Goal: Task Accomplishment & Management: Manage account settings

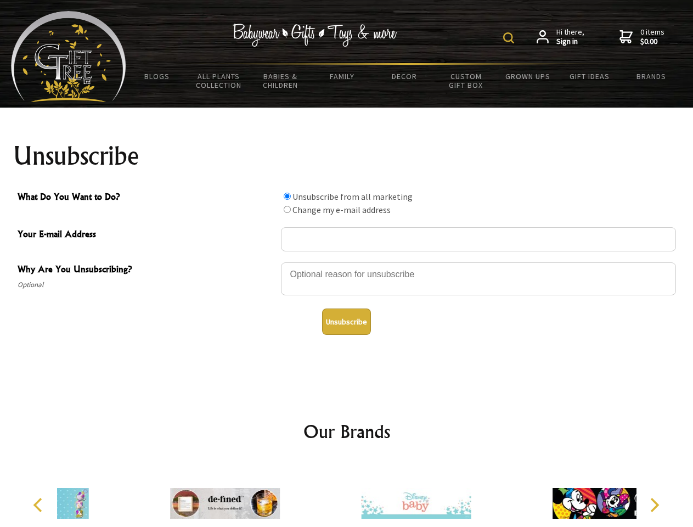
click at [510, 38] on img at bounding box center [508, 37] width 11 height 11
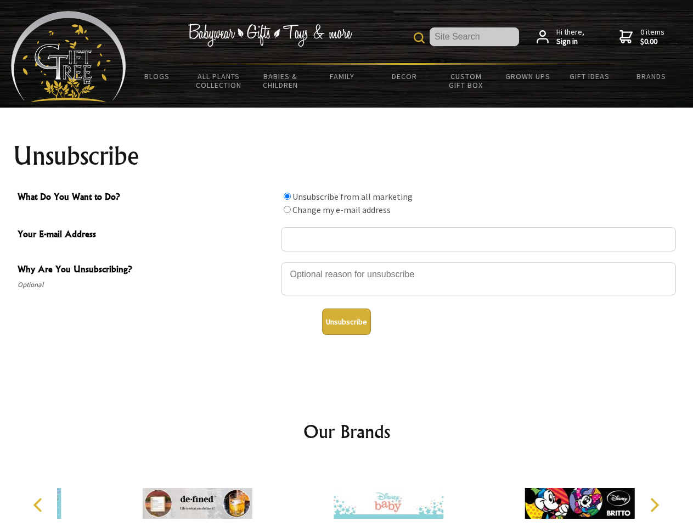
click at [347, 262] on div at bounding box center [478, 280] width 395 height 38
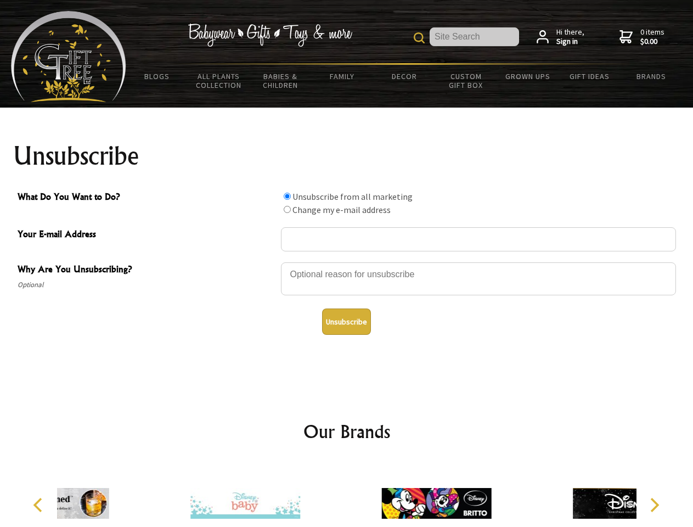
click at [287, 196] on input "What Do You Want to Do?" at bounding box center [287, 196] width 7 height 7
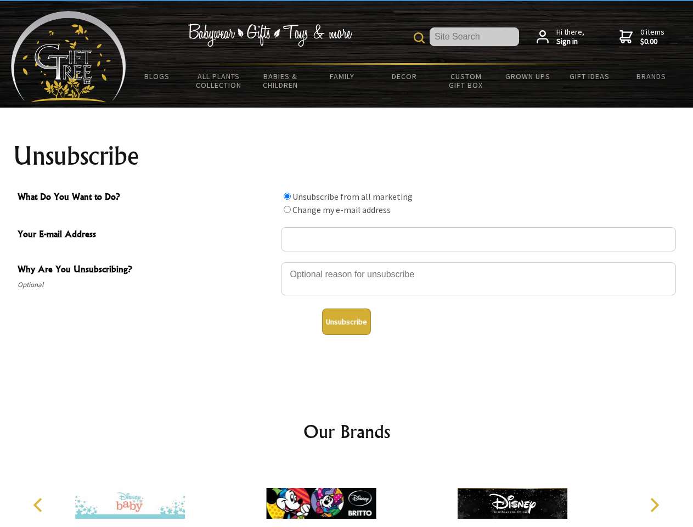
click at [287, 209] on input "What Do You Want to Do?" at bounding box center [287, 209] width 7 height 7
radio input "true"
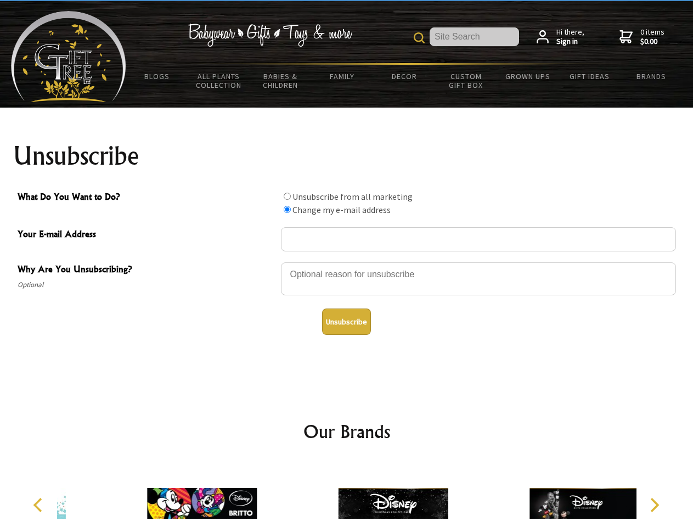
click at [346, 322] on button "Unsubscribe" at bounding box center [346, 321] width 49 height 26
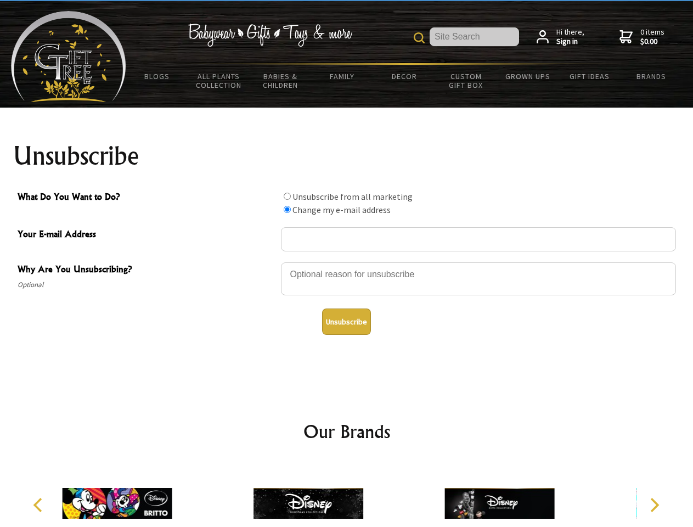
click at [347, 494] on img at bounding box center [309, 503] width 110 height 82
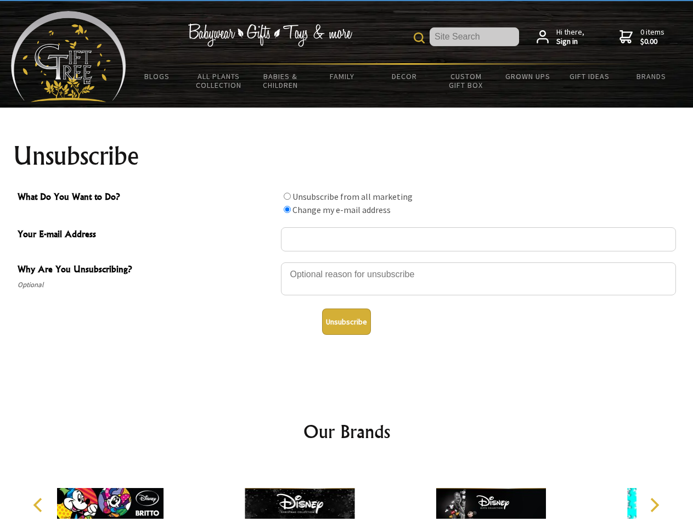
click at [40, 505] on icon "Previous" at bounding box center [39, 505] width 14 height 14
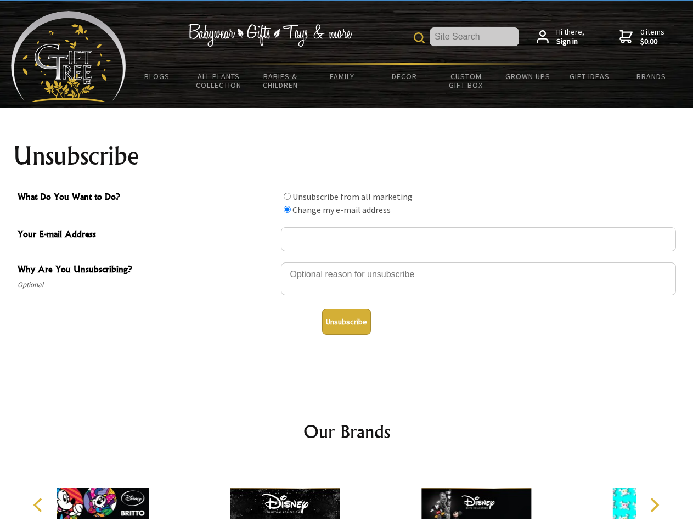
click at [654, 505] on icon "Next" at bounding box center [653, 505] width 14 height 14
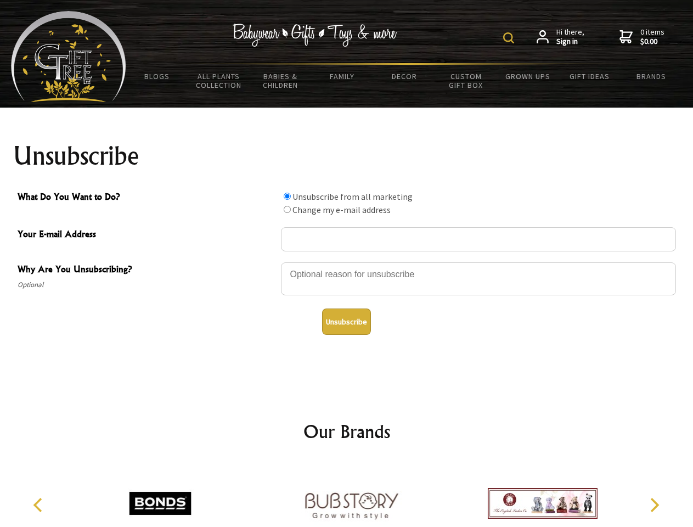
click at [510, 38] on img at bounding box center [508, 37] width 11 height 11
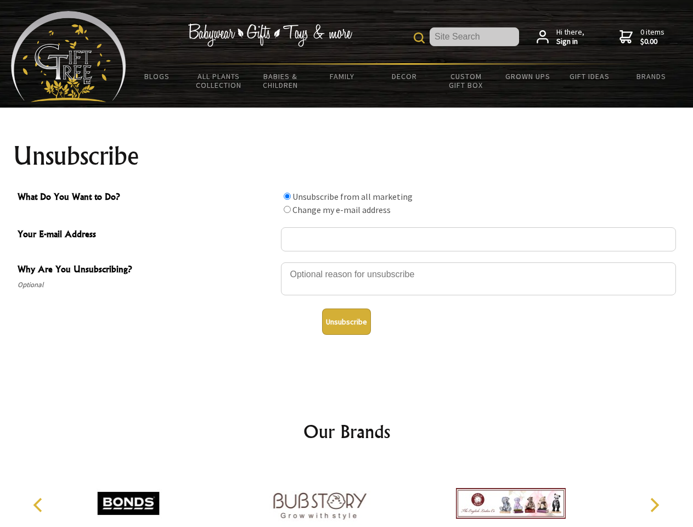
click at [347, 262] on div at bounding box center [478, 280] width 395 height 38
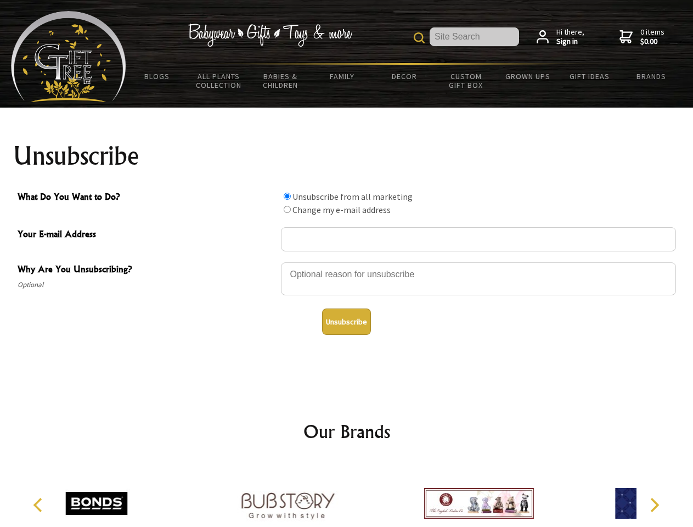
click at [287, 196] on input "What Do You Want to Do?" at bounding box center [287, 196] width 7 height 7
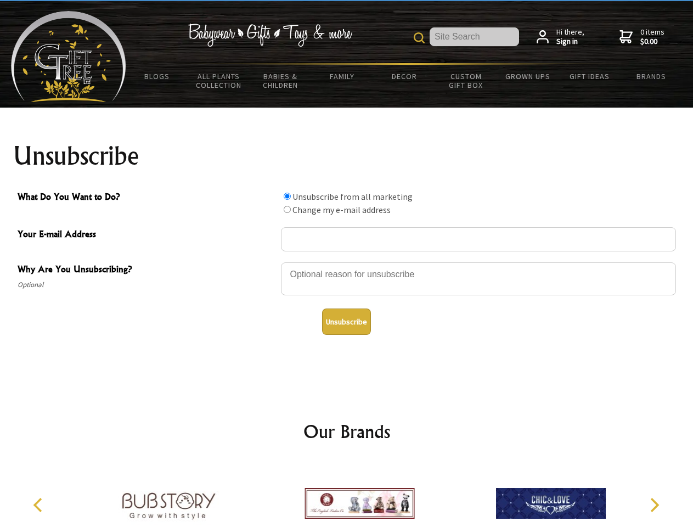
click at [287, 209] on input "What Do You Want to Do?" at bounding box center [287, 209] width 7 height 7
radio input "true"
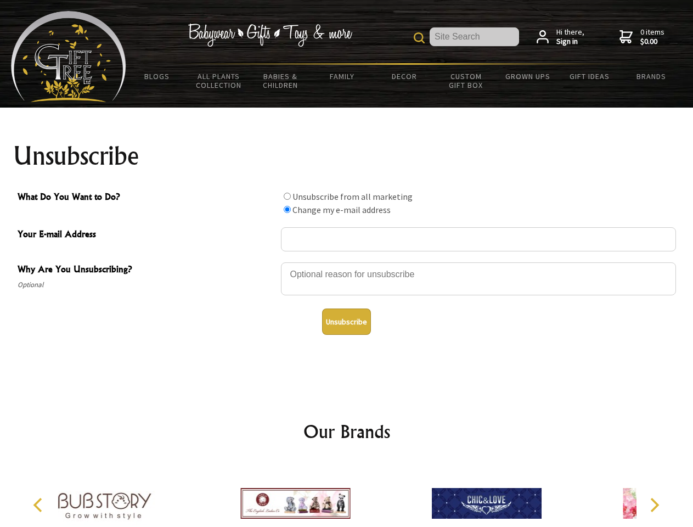
click at [346, 322] on button "Unsubscribe" at bounding box center [346, 321] width 49 height 26
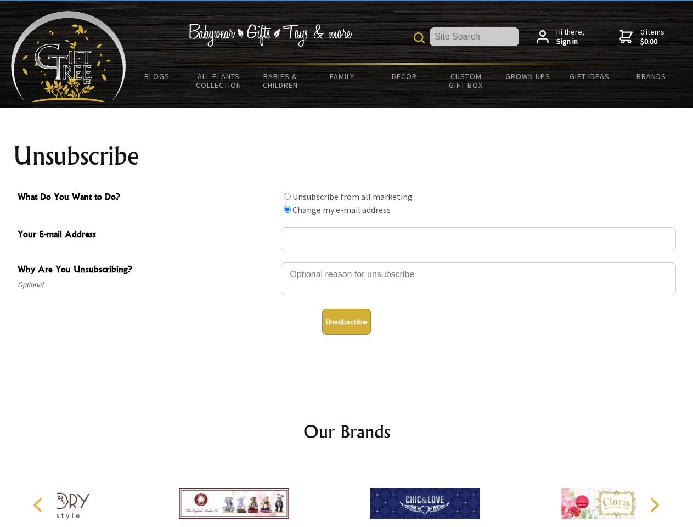
click at [40, 505] on icon "Previous" at bounding box center [39, 505] width 14 height 14
click at [654, 505] on icon "Next" at bounding box center [653, 505] width 14 height 14
